Goal: Check status: Check status

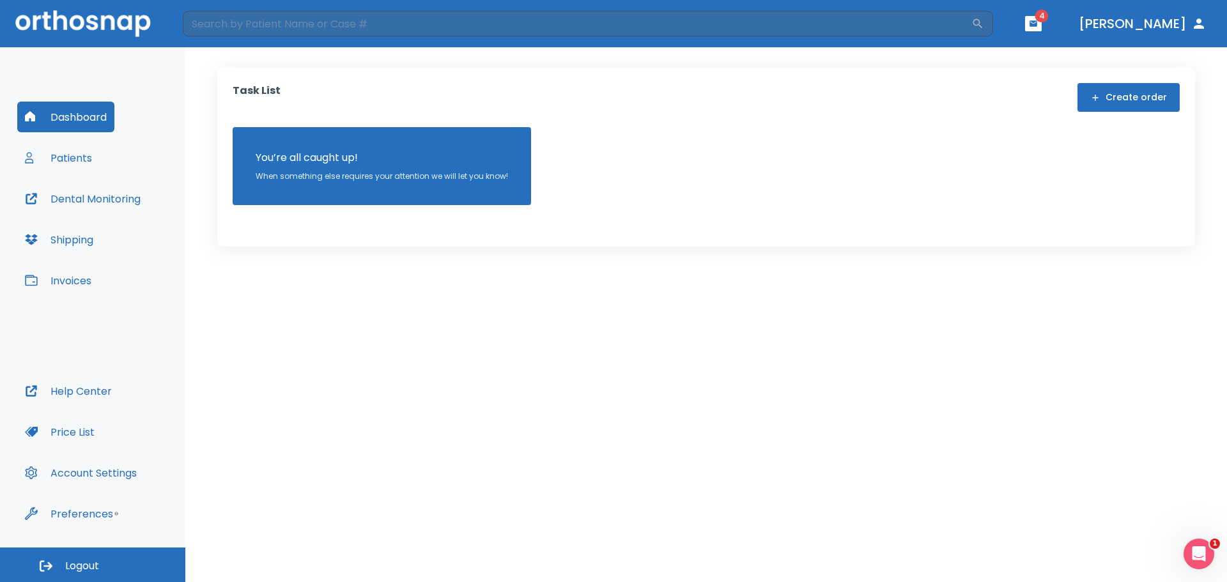
click at [91, 152] on button "Patients" at bounding box center [58, 158] width 82 height 31
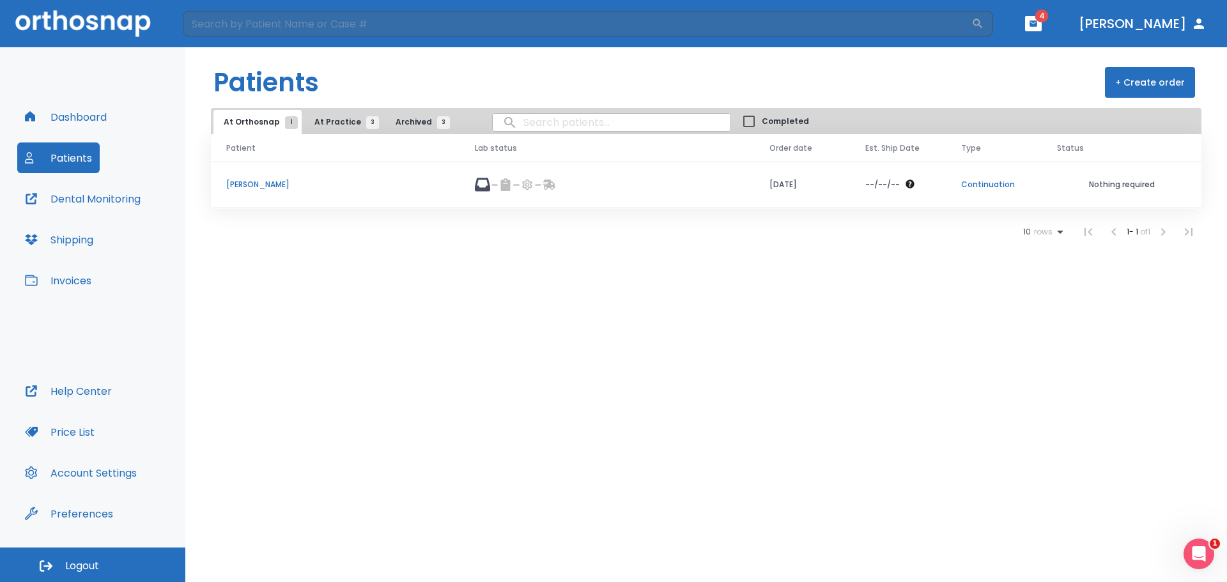
click at [261, 188] on p "[PERSON_NAME]" at bounding box center [335, 185] width 218 height 12
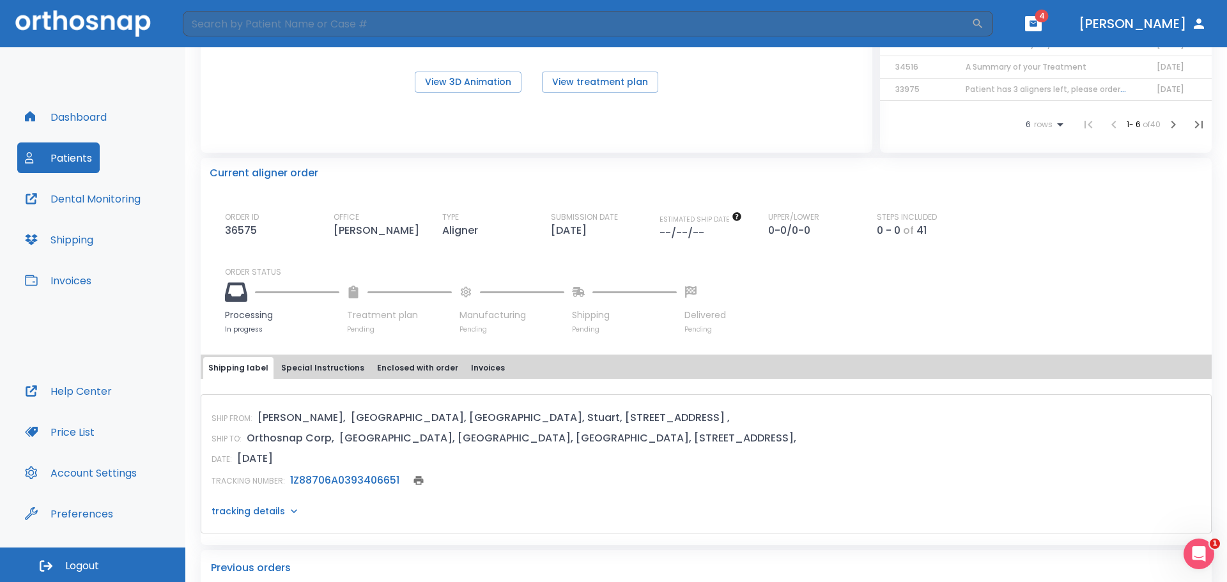
scroll to position [192, 0]
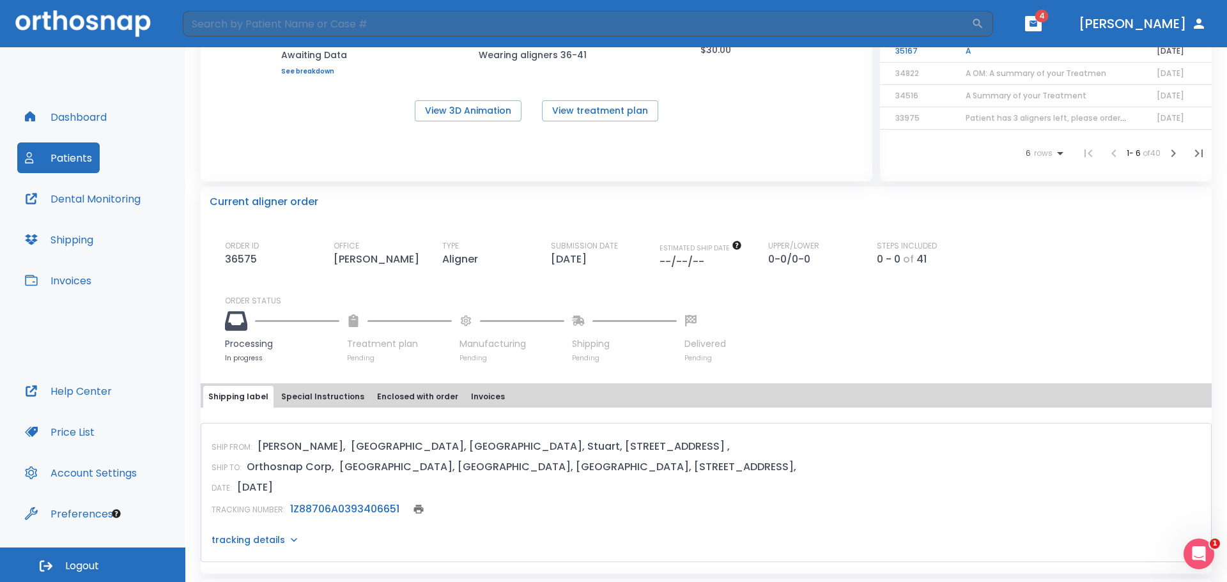
click at [261, 334] on div at bounding box center [282, 321] width 114 height 28
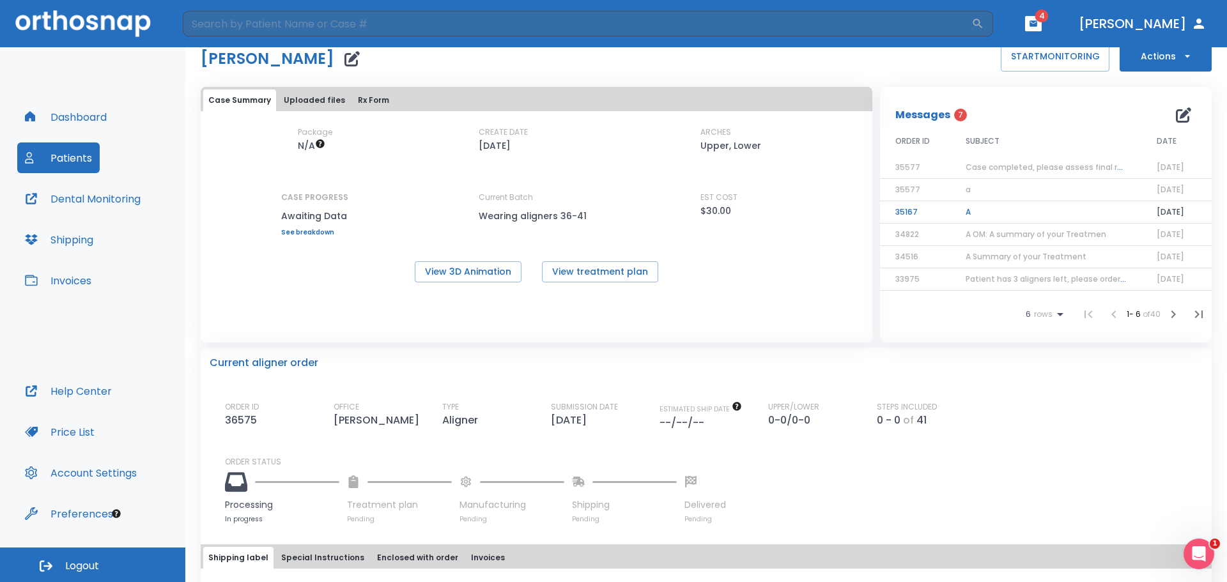
scroll to position [0, 0]
